Goal: Task Accomplishment & Management: Use online tool/utility

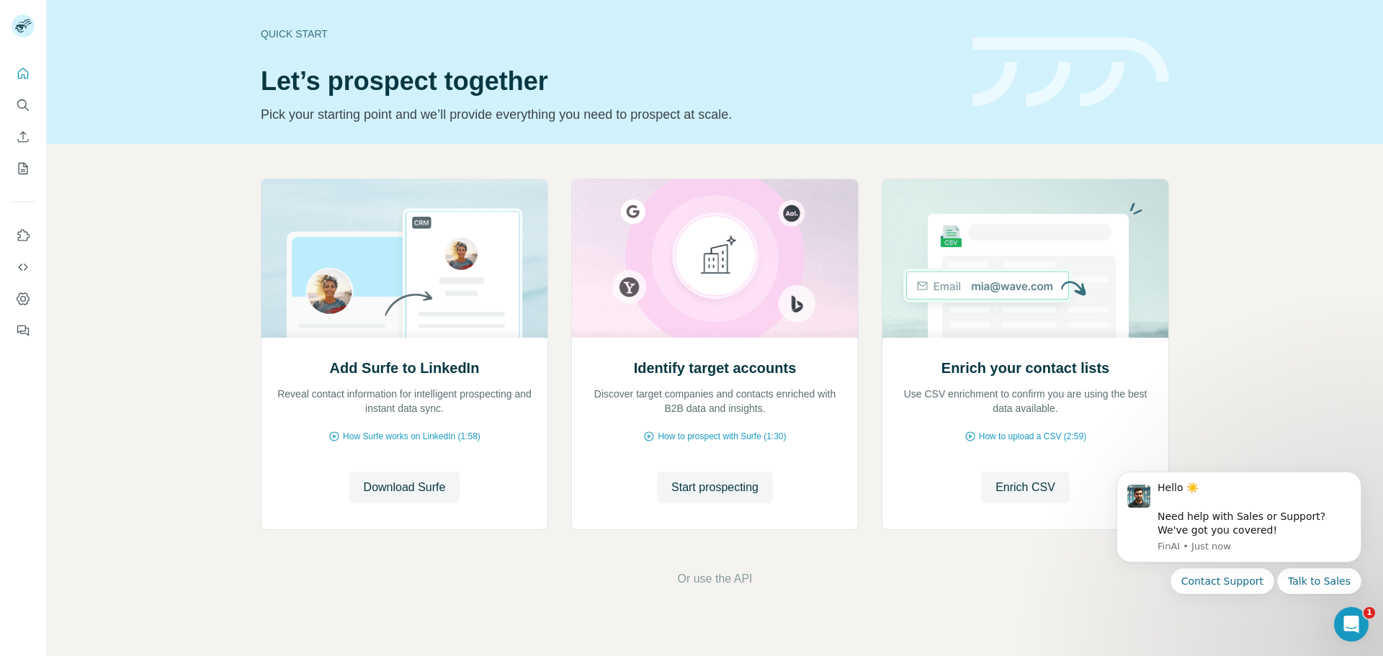
click at [138, 285] on div "Add Surfe to LinkedIn Reveal contact information for intelligent prospecting an…" at bounding box center [715, 383] width 1336 height 478
click at [148, 324] on div "Add Surfe to LinkedIn Reveal contact information for intelligent prospecting an…" at bounding box center [715, 383] width 1336 height 478
drag, startPoint x: 214, startPoint y: 628, endPoint x: 169, endPoint y: 431, distance: 201.6
click at [215, 627] on div "Quick start Let’s prospect together Pick your starting point and we’ll provide …" at bounding box center [715, 328] width 1336 height 656
drag, startPoint x: 175, startPoint y: 359, endPoint x: 191, endPoint y: 280, distance: 80.1
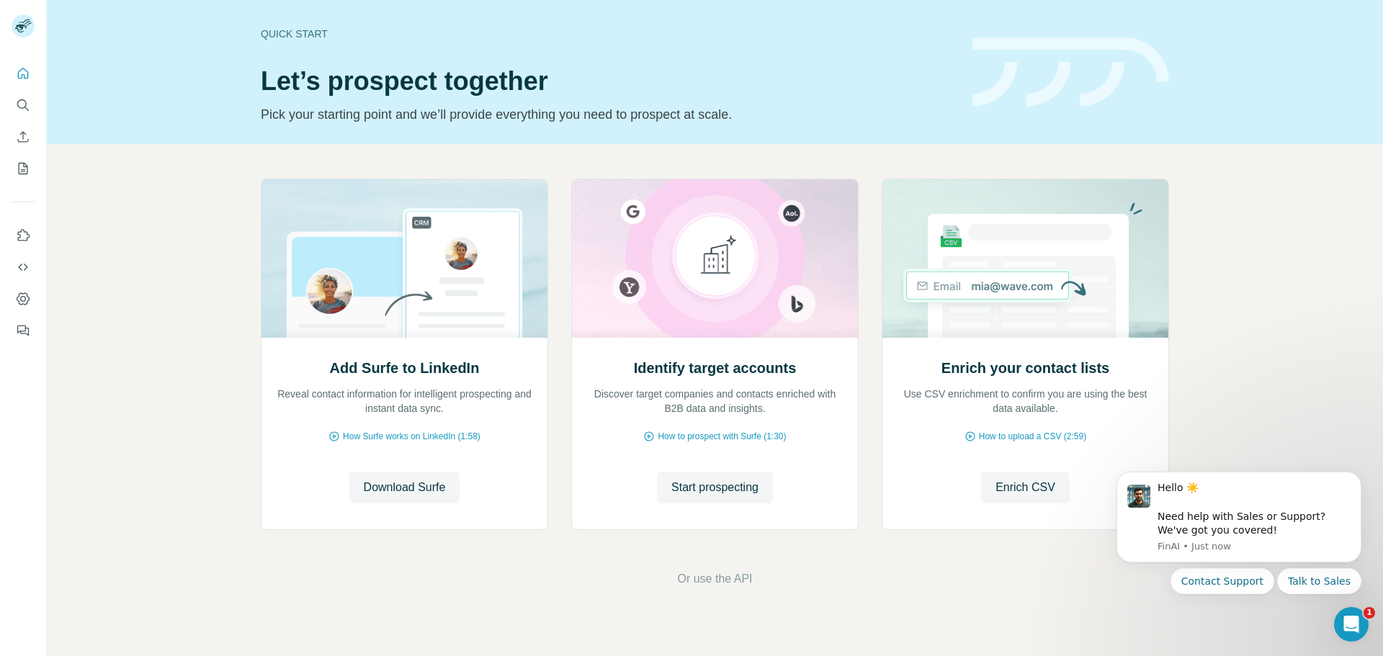
click at [176, 356] on div "Add Surfe to LinkedIn Reveal contact information for intelligent prospecting an…" at bounding box center [715, 383] width 1336 height 478
drag, startPoint x: 191, startPoint y: 273, endPoint x: 162, endPoint y: 246, distance: 39.2
click at [162, 246] on div "Add Surfe to LinkedIn Reveal contact information for intelligent prospecting an…" at bounding box center [715, 383] width 1336 height 478
click at [189, 192] on div "Add Surfe to LinkedIn Reveal contact information for intelligent prospecting an…" at bounding box center [715, 383] width 1336 height 478
drag, startPoint x: 189, startPoint y: 192, endPoint x: 166, endPoint y: 104, distance: 91.5
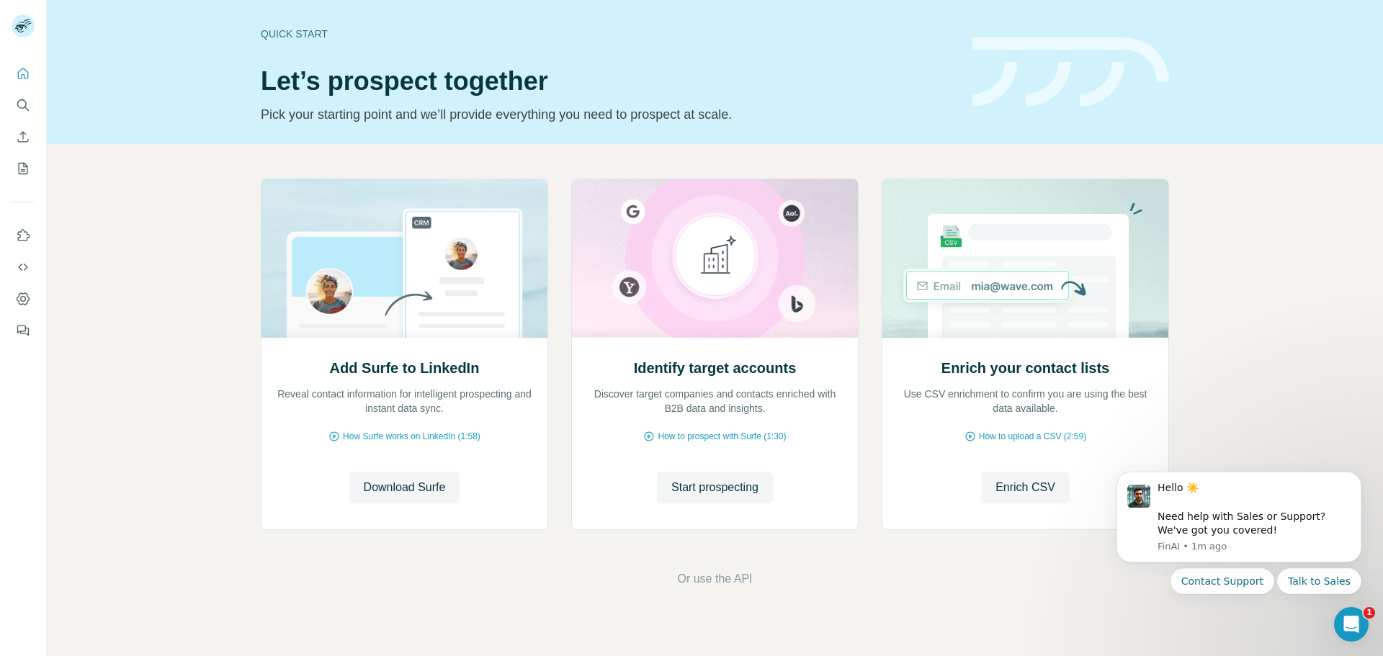
click at [166, 104] on div "Quick start Let’s prospect together Pick your starting point and we’ll provide …" at bounding box center [715, 72] width 1336 height 144
click at [176, 189] on div "Add Surfe to LinkedIn Reveal contact information for intelligent prospecting an…" at bounding box center [715, 383] width 1336 height 478
click at [193, 111] on div "Quick start Let’s prospect together Pick your starting point and we’ll provide …" at bounding box center [715, 72] width 1336 height 144
click at [189, 107] on div "Quick start Let’s prospect together Pick your starting point and we’ll provide …" at bounding box center [715, 72] width 1336 height 144
drag, startPoint x: 189, startPoint y: 107, endPoint x: 169, endPoint y: 82, distance: 32.3
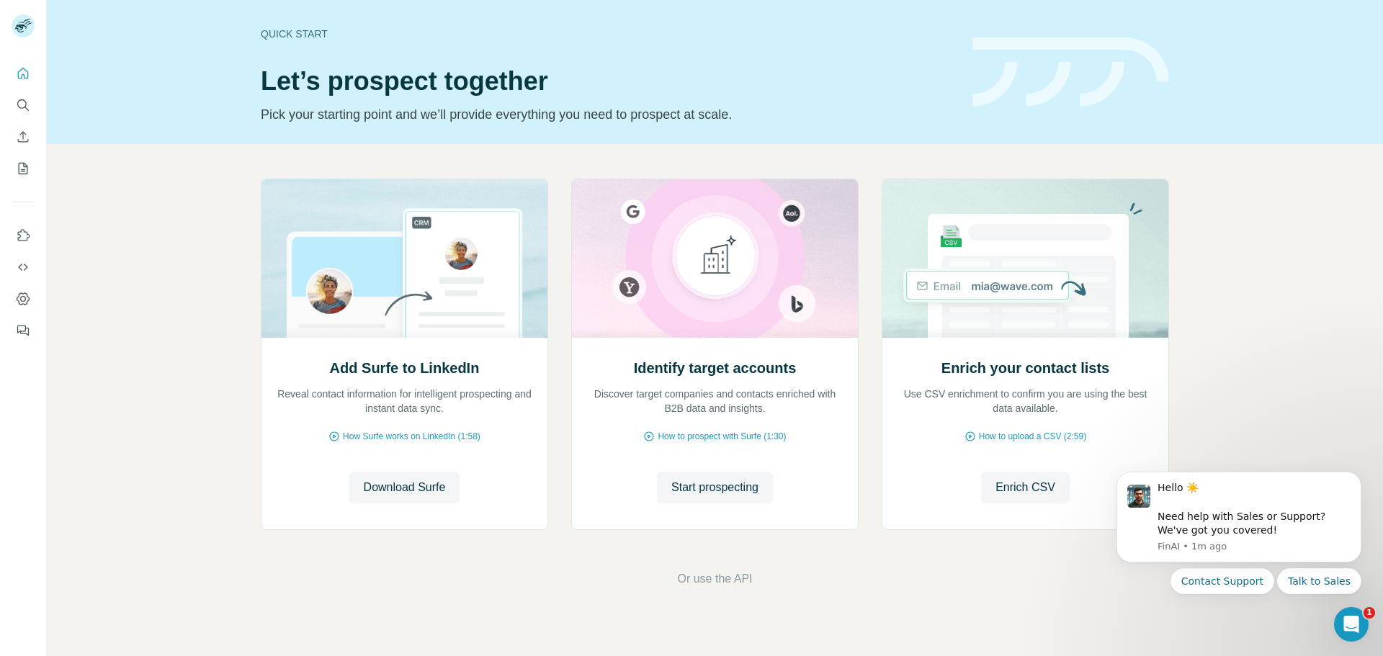
click at [169, 82] on div "Quick start Let’s prospect together Pick your starting point and we’ll provide …" at bounding box center [715, 72] width 1336 height 144
drag, startPoint x: 213, startPoint y: 126, endPoint x: 181, endPoint y: 107, distance: 37.4
click at [181, 107] on div "Quick start Let’s prospect together Pick your starting point and we’ll provide …" at bounding box center [715, 72] width 1336 height 144
drag, startPoint x: 191, startPoint y: 99, endPoint x: 176, endPoint y: 73, distance: 30.0
click at [176, 73] on div "Quick start Let’s prospect together Pick your starting point and we’ll provide …" at bounding box center [715, 72] width 1336 height 144
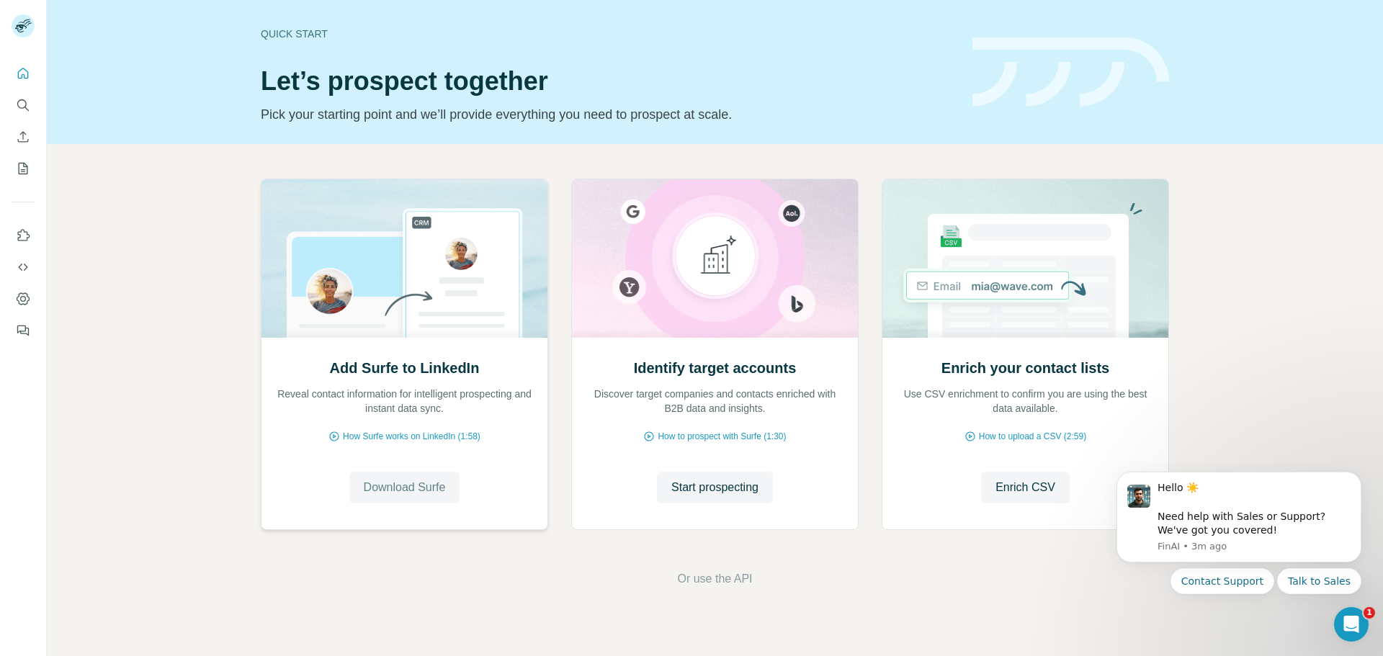
click at [421, 492] on span "Download Surfe" at bounding box center [405, 487] width 82 height 17
